Goal: Task Accomplishment & Management: Complete application form

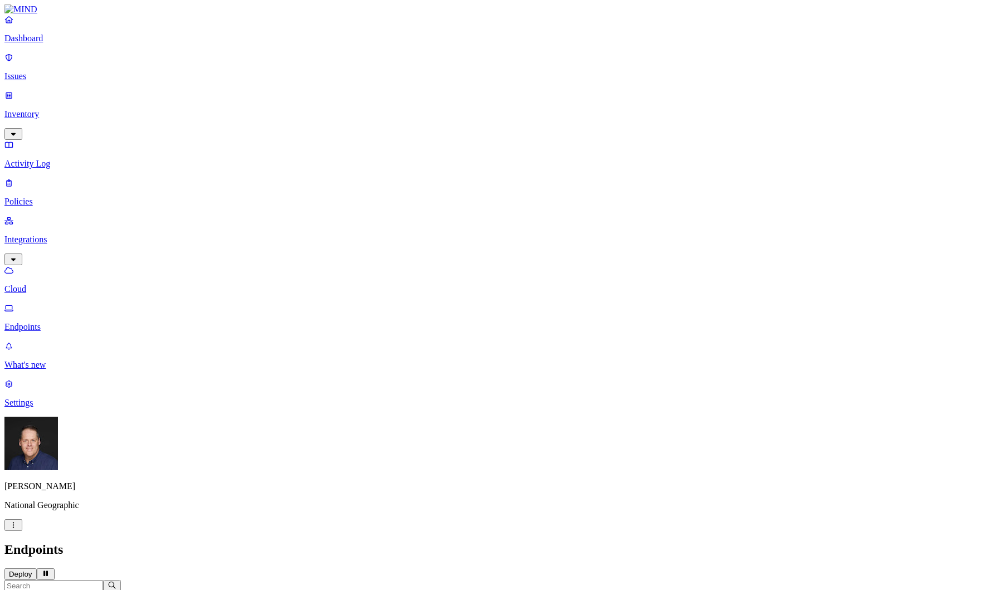
click at [54, 71] on p "Issues" at bounding box center [502, 76] width 997 height 10
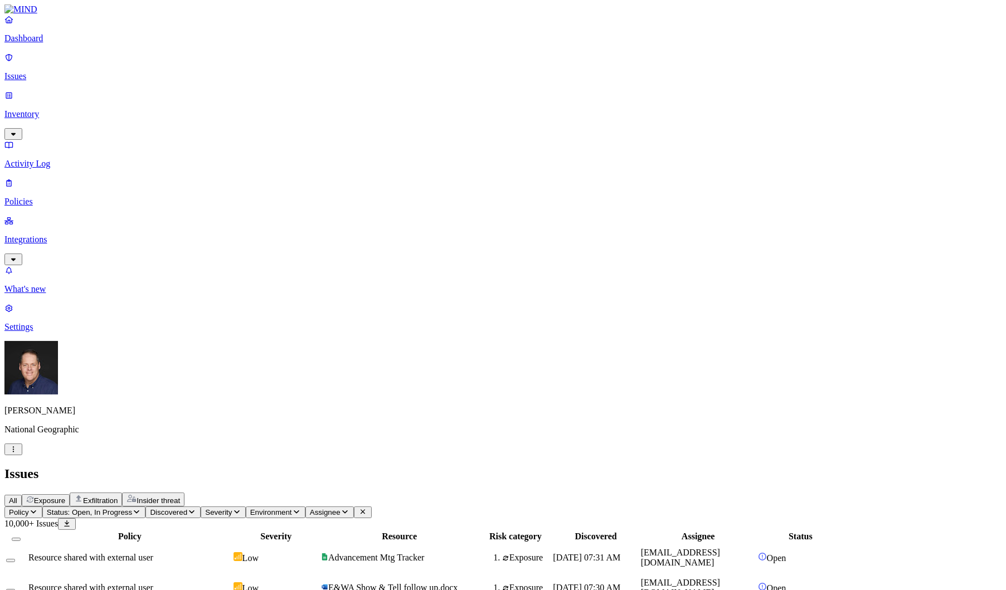
click at [74, 197] on p "Policies" at bounding box center [502, 202] width 997 height 10
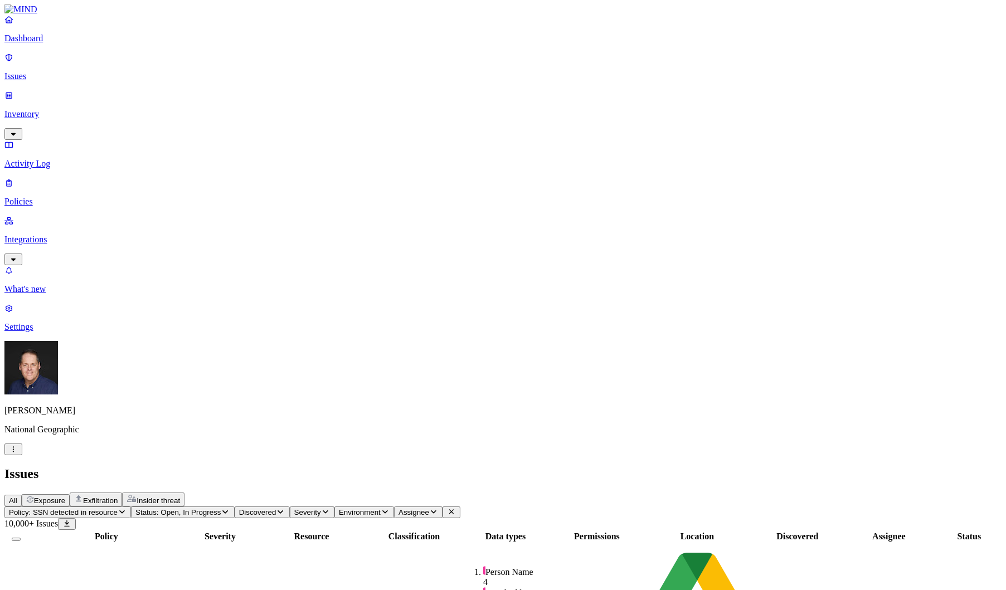
click at [58, 197] on p "Policies" at bounding box center [502, 202] width 997 height 10
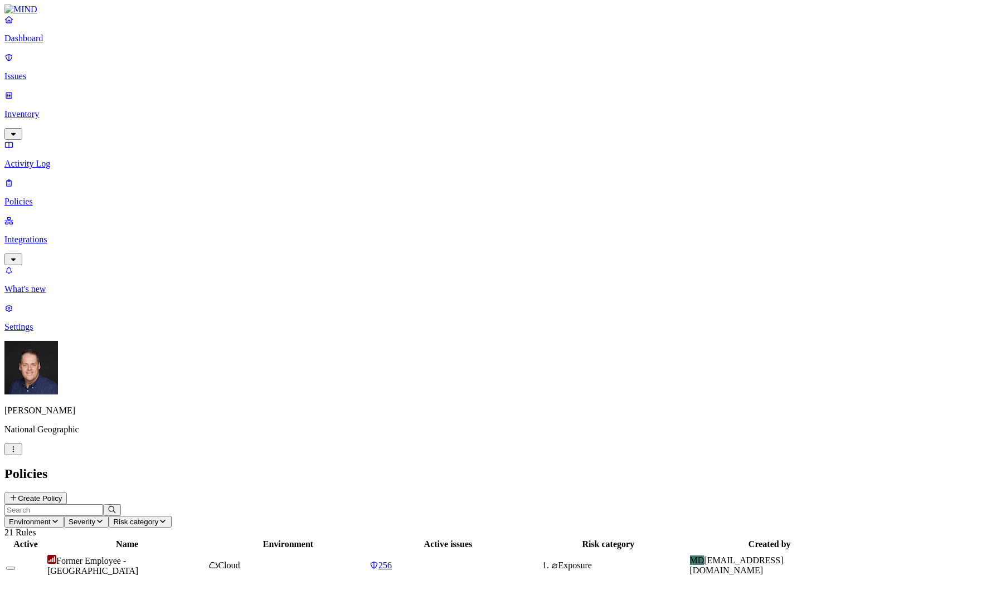
click at [67, 492] on button "Create Policy" at bounding box center [35, 498] width 62 height 12
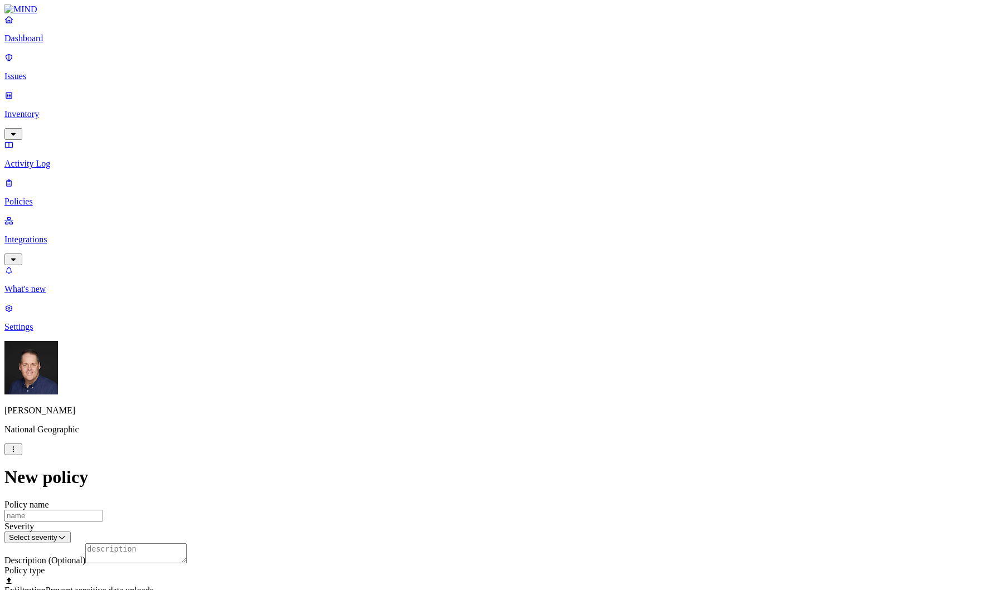
click at [103, 510] on input "Policy name" at bounding box center [53, 516] width 99 height 12
type input "Publicly Shared Protected Data"
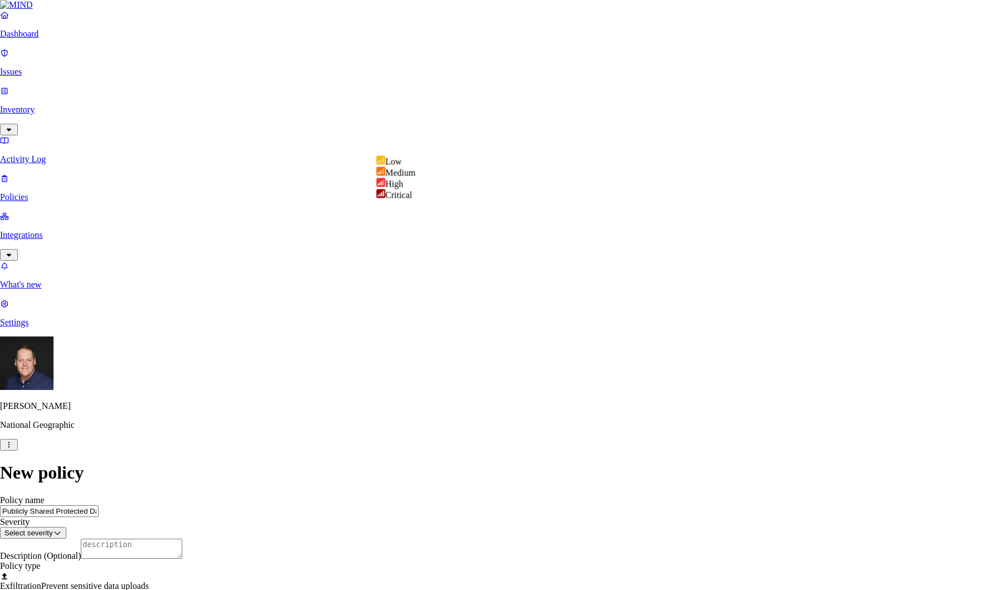
click at [523, 146] on html "Dashboard Issues Inventory Activity Log Policies Integrations What's new 1 Sett…" at bounding box center [503, 550] width 1006 height 1101
select select "4"
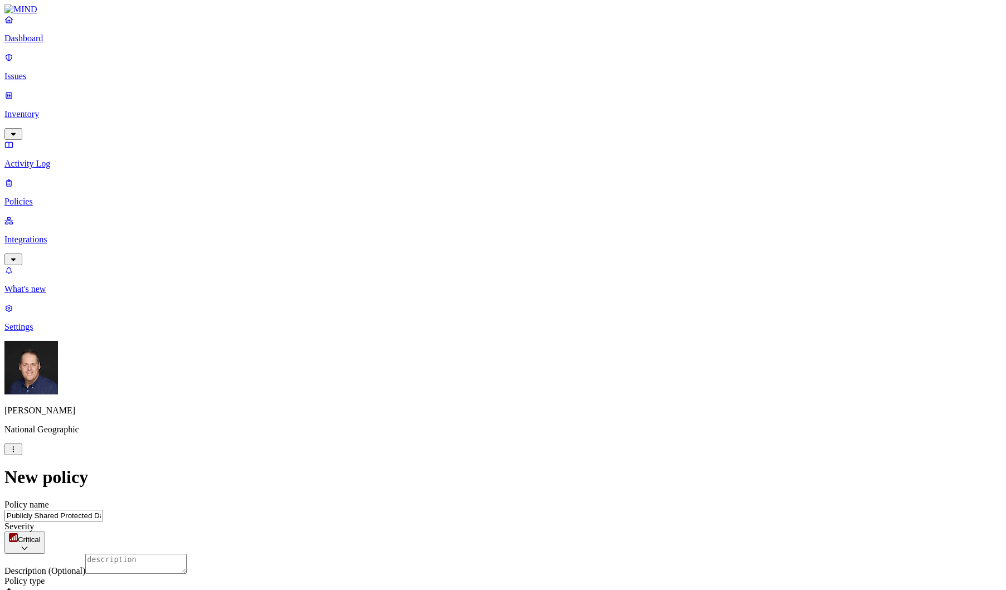
click at [187, 554] on textarea "Description (Optional)" at bounding box center [135, 564] width 101 height 20
type textarea "Public shares of any protected data"
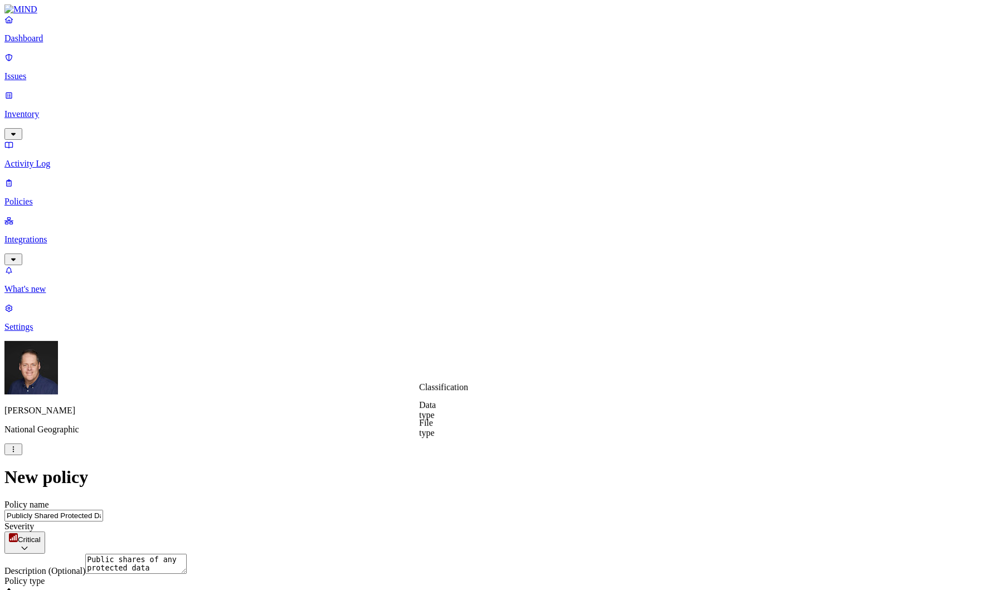
click at [441, 392] on label "Classification" at bounding box center [443, 386] width 49 height 9
click at [428, 433] on button "button" at bounding box center [423, 431] width 9 height 3
click at [428, 451] on button "button" at bounding box center [423, 448] width 9 height 3
click at [428, 469] on button "button" at bounding box center [423, 466] width 9 height 3
drag, startPoint x: 432, startPoint y: 502, endPoint x: 435, endPoint y: 517, distance: 15.4
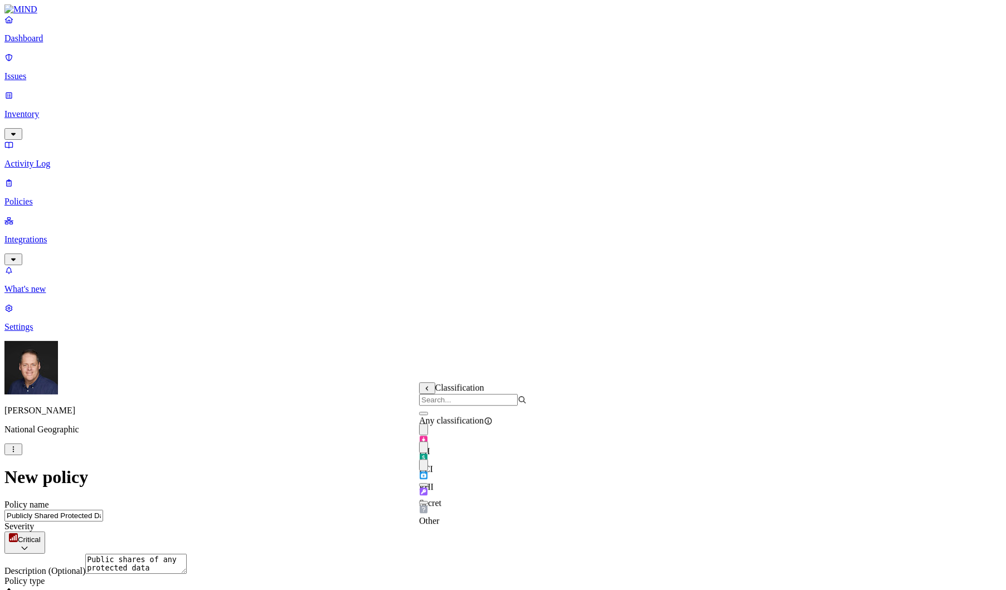
click at [431, 502] on div "Secret" at bounding box center [473, 492] width 108 height 31
click at [441, 481] on label "Public access" at bounding box center [430, 474] width 23 height 19
click at [472, 457] on label "Anyone with link" at bounding box center [446, 450] width 55 height 19
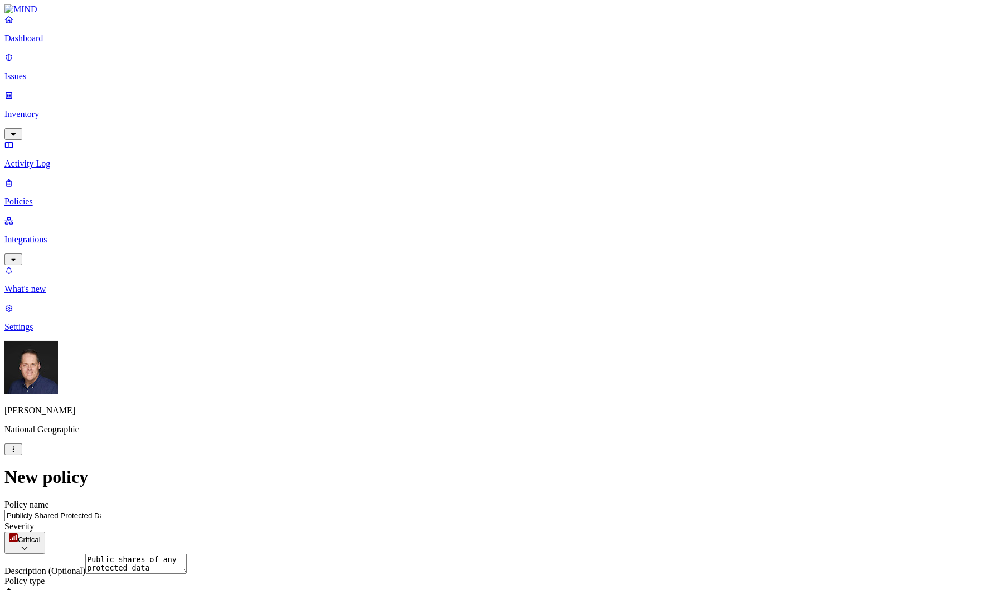
click at [441, 506] on label "Specific application" at bounding box center [439, 503] width 40 height 19
click at [538, 405] on html "Dashboard Issues Inventory Activity Log Policies Integrations What's new 1 Sett…" at bounding box center [503, 539] width 1006 height 1079
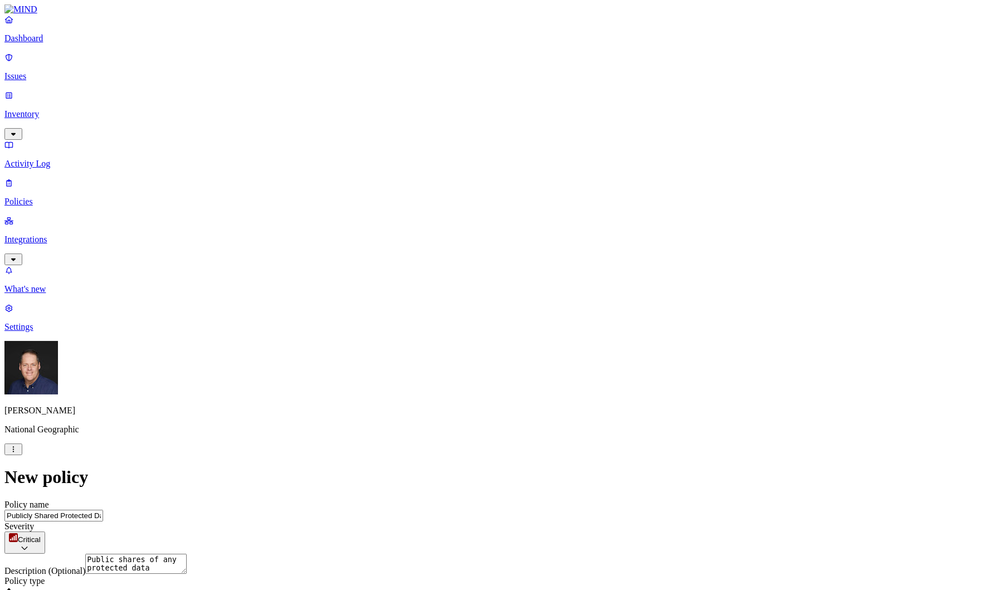
click at [538, 405] on html "Dashboard Issues Inventory Activity Log Policies Integrations What's new 1 Sett…" at bounding box center [503, 539] width 1006 height 1079
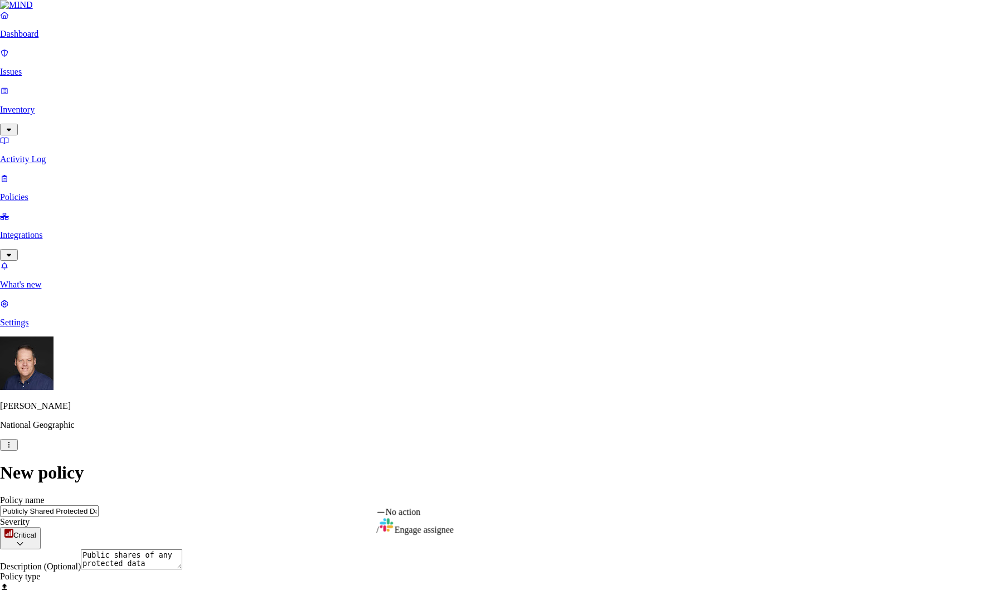
click at [532, 493] on html "Dashboard Issues Inventory Activity Log Policies Integrations What's new 1 Sett…" at bounding box center [503, 537] width 1006 height 1074
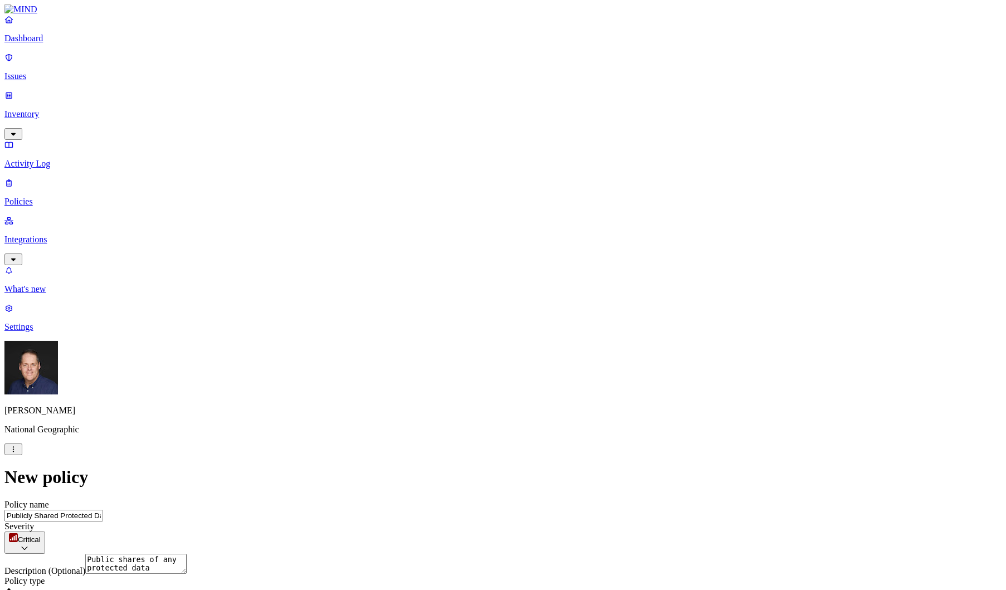
click at [545, 463] on html "Dashboard Issues Inventory Activity Log Policies Integrations What's new 1 Sett…" at bounding box center [503, 539] width 1006 height 1079
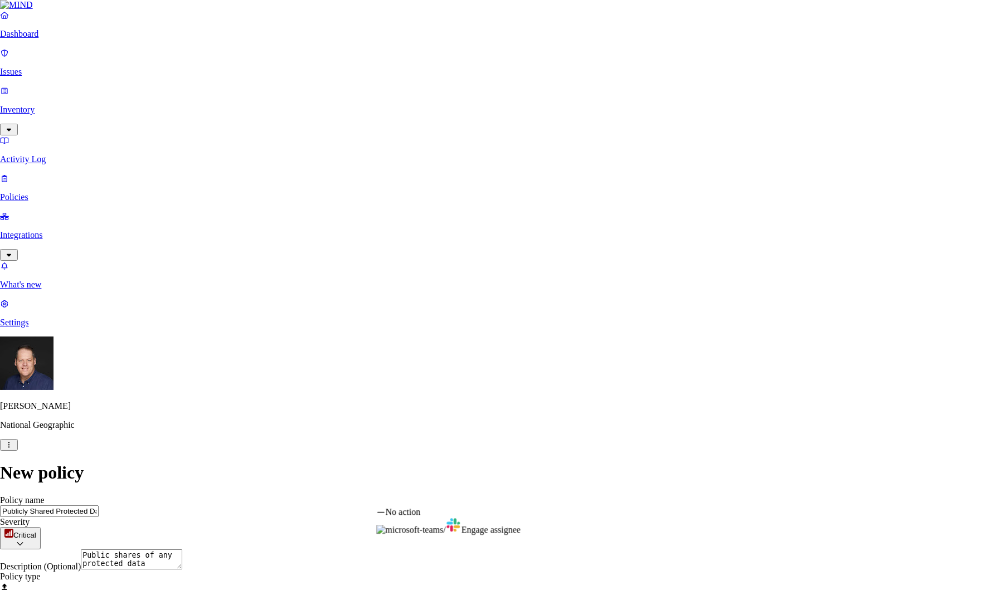
click at [619, 501] on html "Dashboard Issues Inventory Activity Log Policies Integrations What's new 1 Sett…" at bounding box center [503, 537] width 1006 height 1074
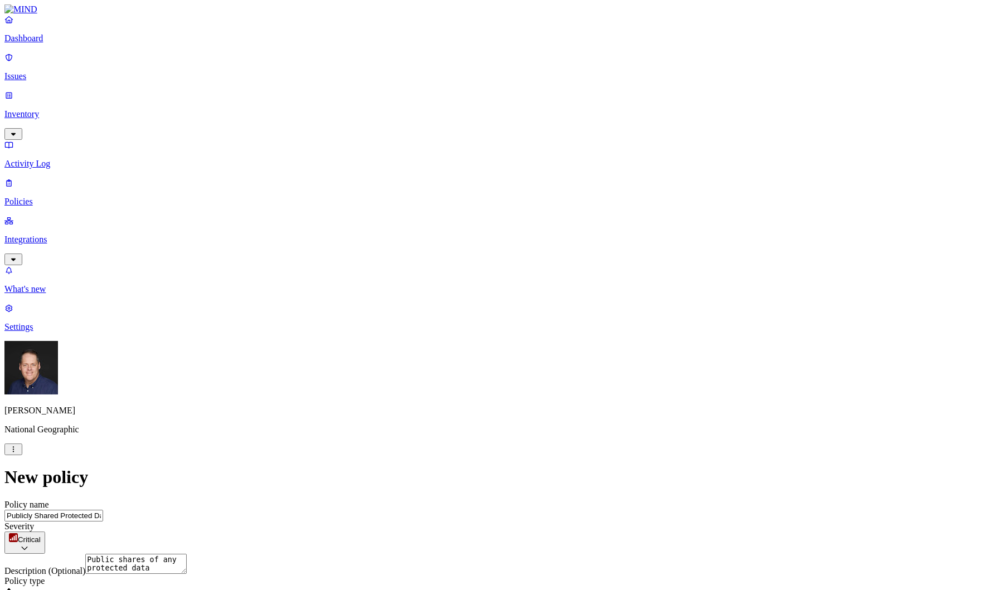
click at [865, 511] on html "Dashboard Issues Inventory Activity Log Policies Integrations What's new 1 Sett…" at bounding box center [503, 539] width 1006 height 1079
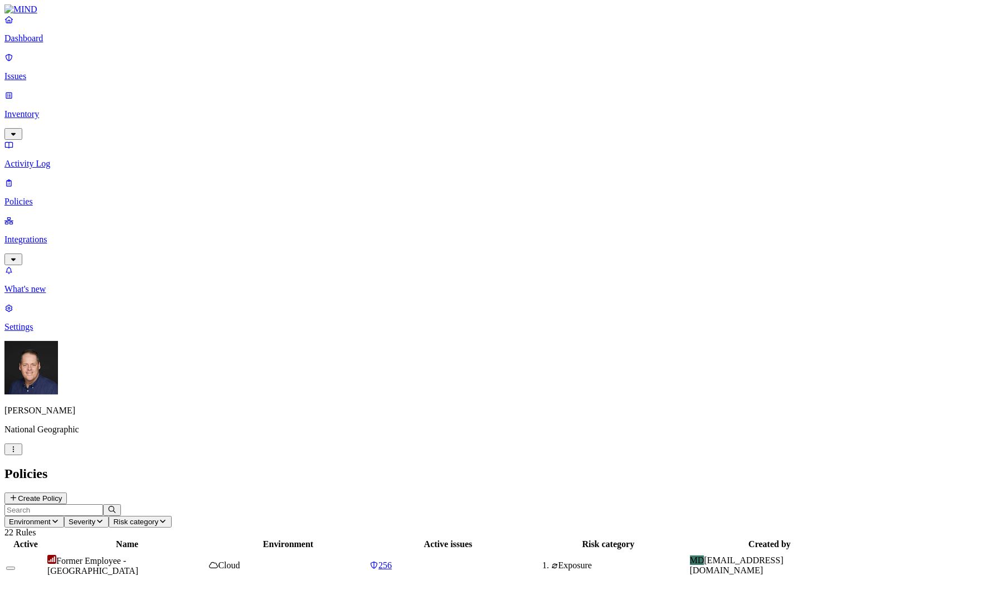
click at [66, 235] on p "Integrations" at bounding box center [502, 240] width 997 height 10
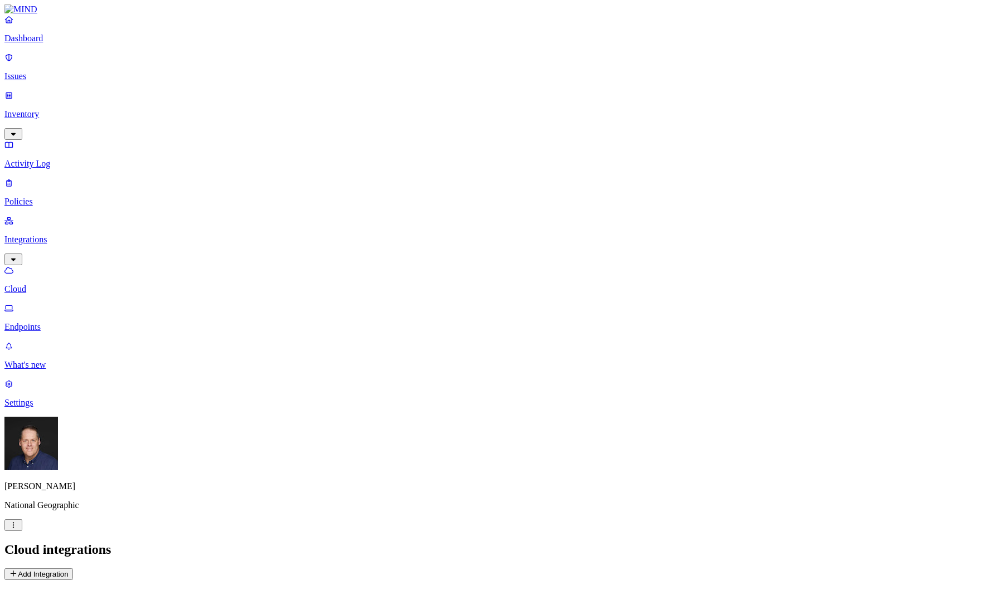
click at [29, 408] on p "Settings" at bounding box center [502, 403] width 997 height 10
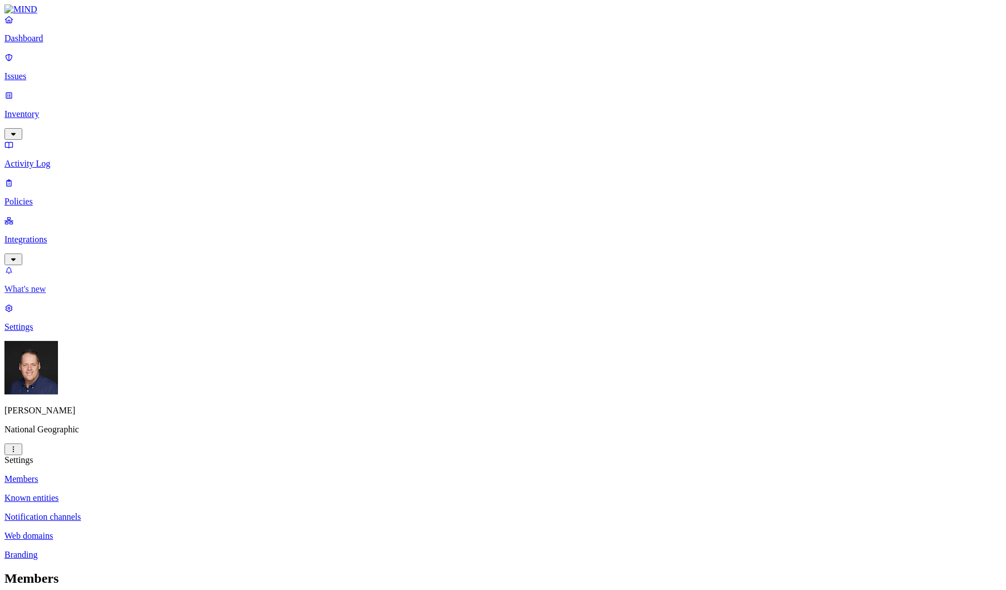
click at [47, 294] on p "What's new" at bounding box center [502, 289] width 997 height 10
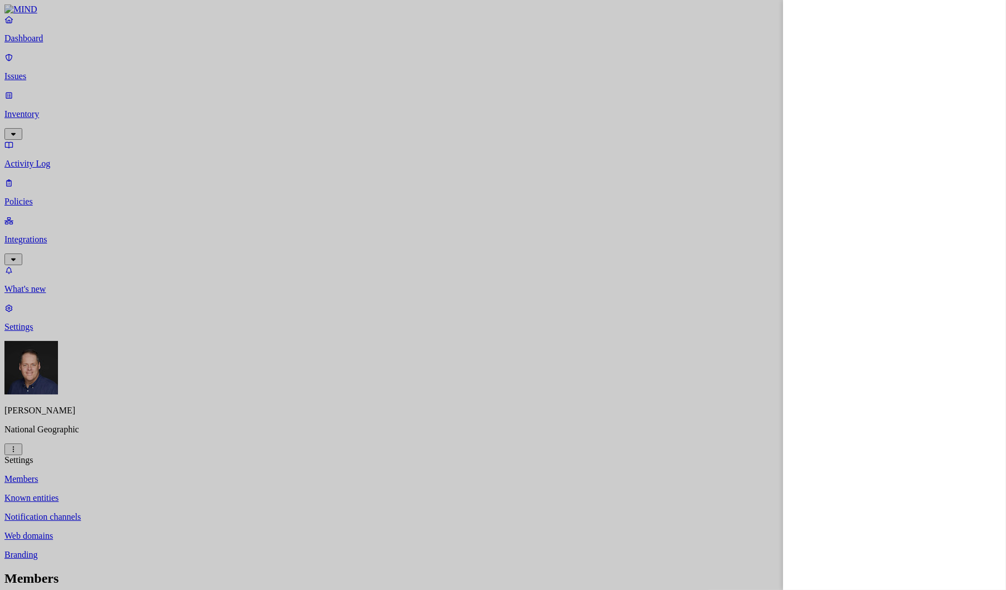
click at [37, 70] on div at bounding box center [503, 295] width 1006 height 590
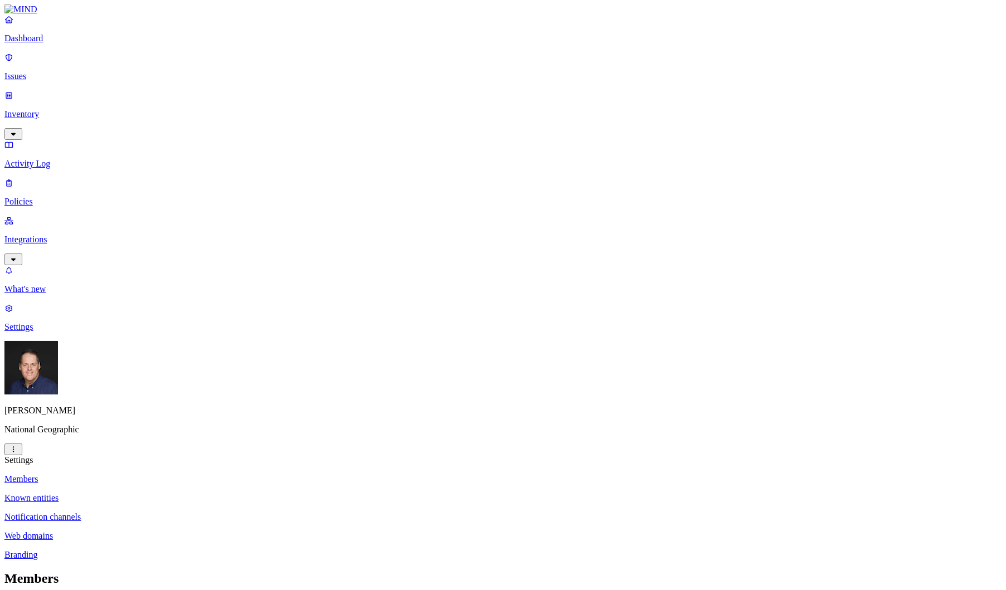
click at [49, 197] on p "Policies" at bounding box center [502, 202] width 997 height 10
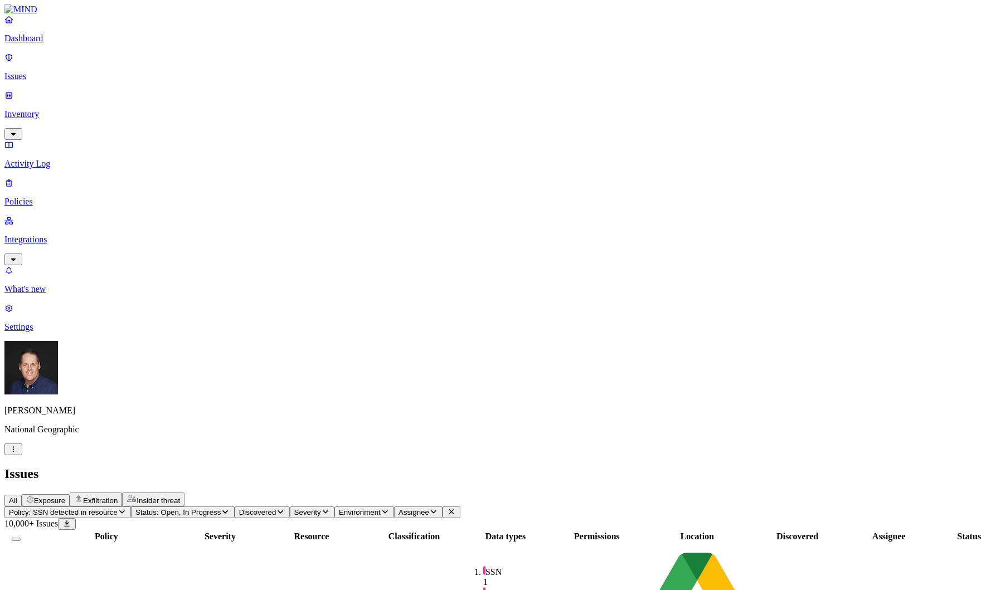
click at [51, 332] on p "Settings" at bounding box center [502, 327] width 997 height 10
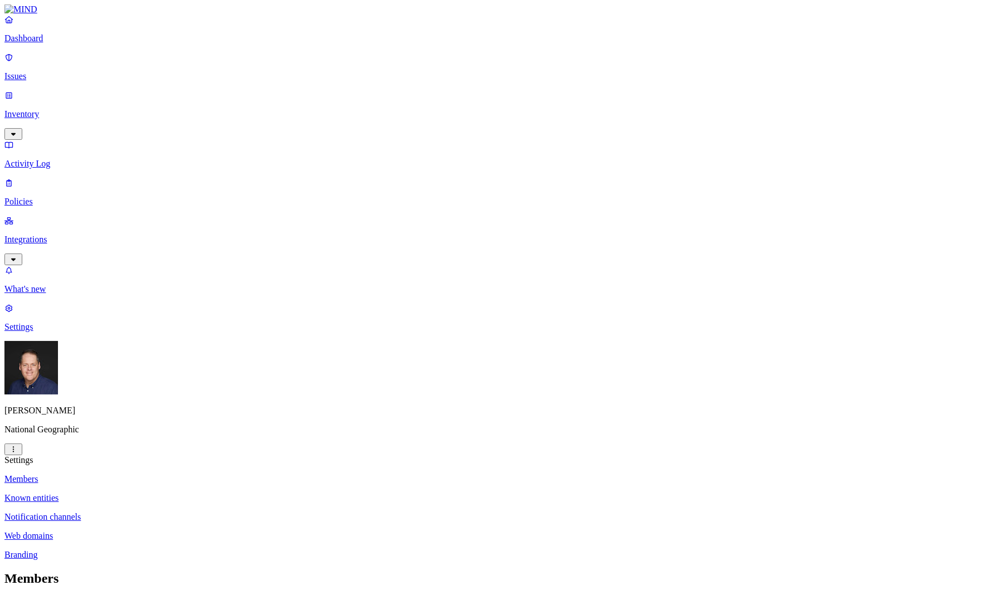
click at [187, 512] on p "Notification channels" at bounding box center [502, 517] width 997 height 10
click at [180, 493] on p "Known entities" at bounding box center [502, 498] width 997 height 10
click at [149, 474] on p "Members" at bounding box center [502, 479] width 997 height 10
click at [51, 235] on p "Integrations" at bounding box center [502, 240] width 997 height 10
